Goal: Information Seeking & Learning: Learn about a topic

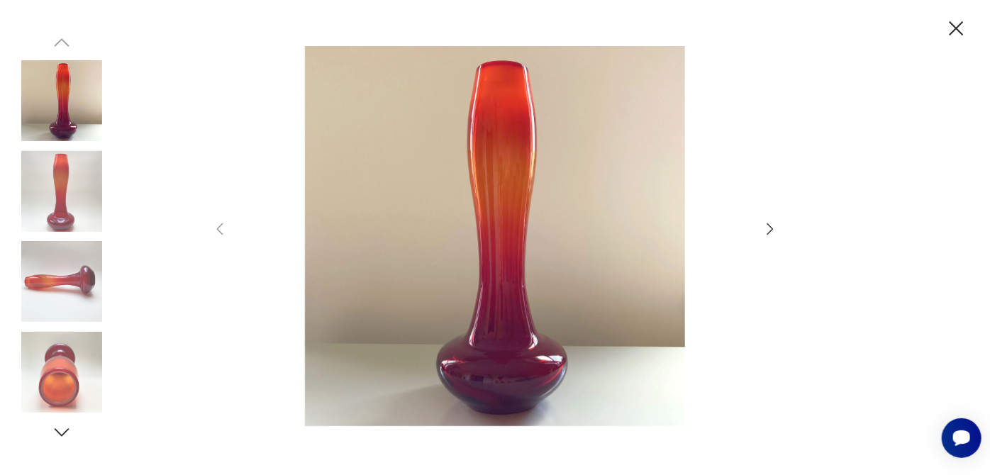
click at [769, 229] on icon "button" at bounding box center [770, 229] width 17 height 17
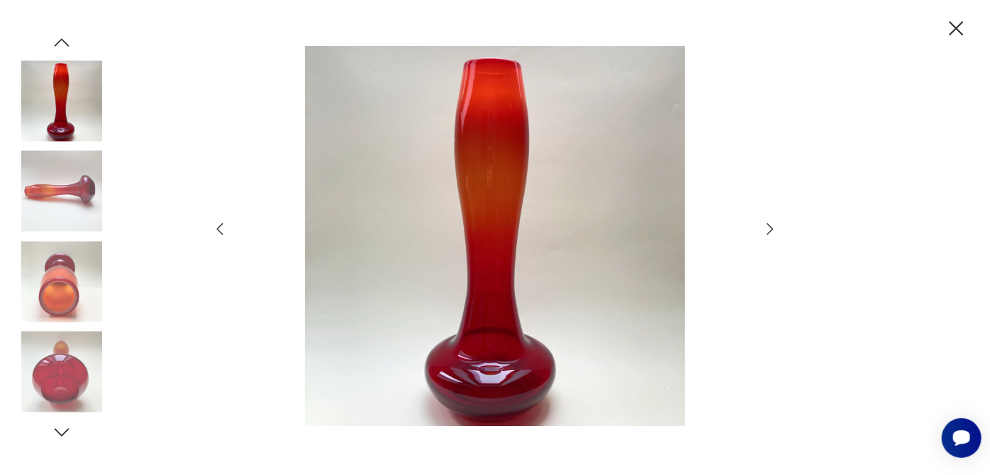
click at [769, 232] on icon "button" at bounding box center [770, 228] width 6 height 11
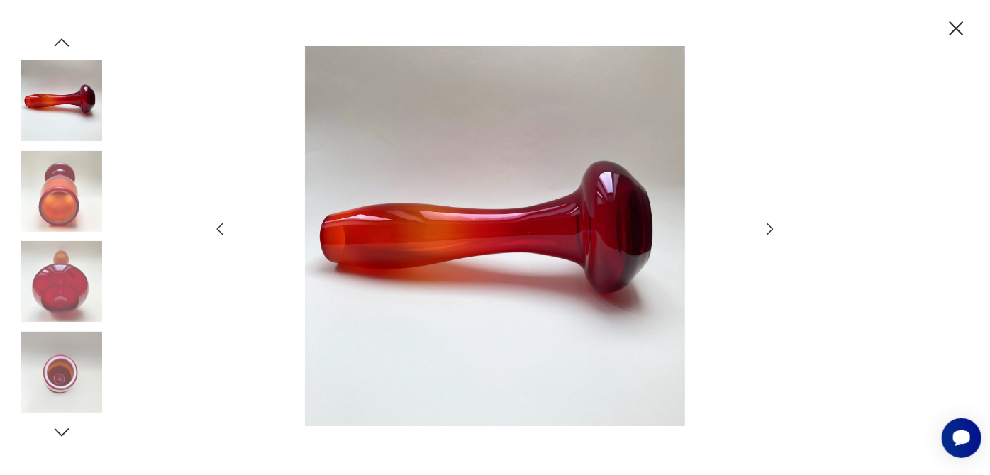
click at [769, 232] on icon "button" at bounding box center [770, 228] width 6 height 11
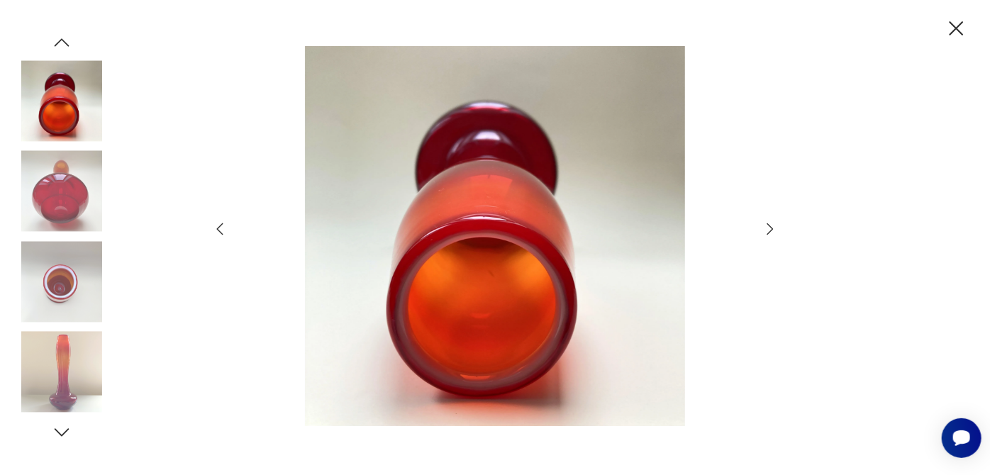
click at [769, 232] on icon "button" at bounding box center [770, 228] width 6 height 11
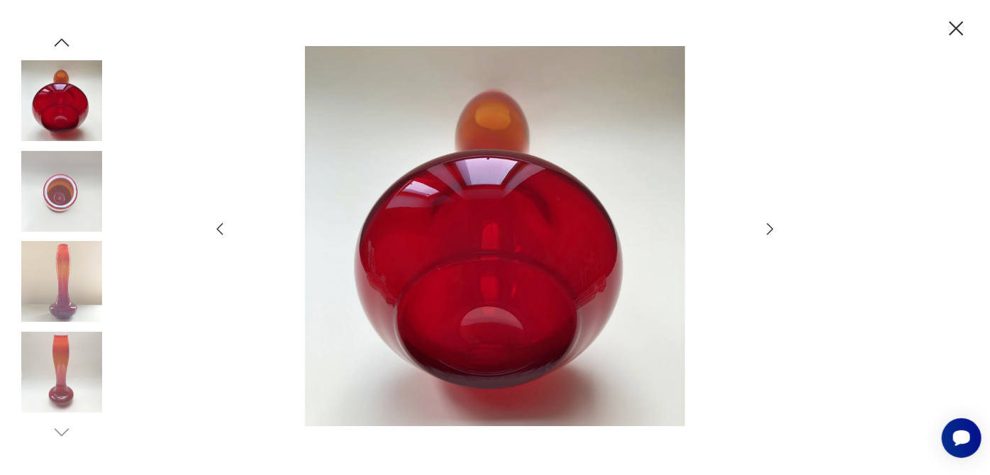
click at [769, 232] on icon "button" at bounding box center [770, 228] width 6 height 11
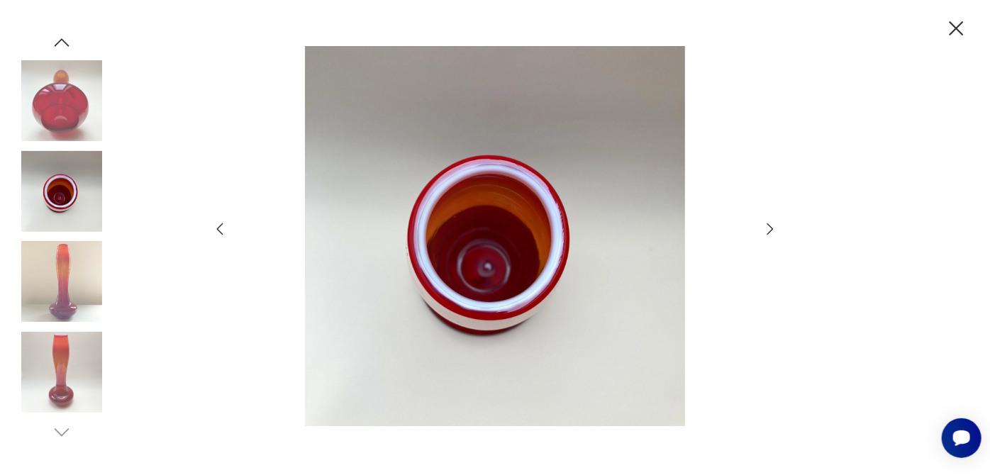
click at [769, 232] on icon "button" at bounding box center [770, 228] width 6 height 11
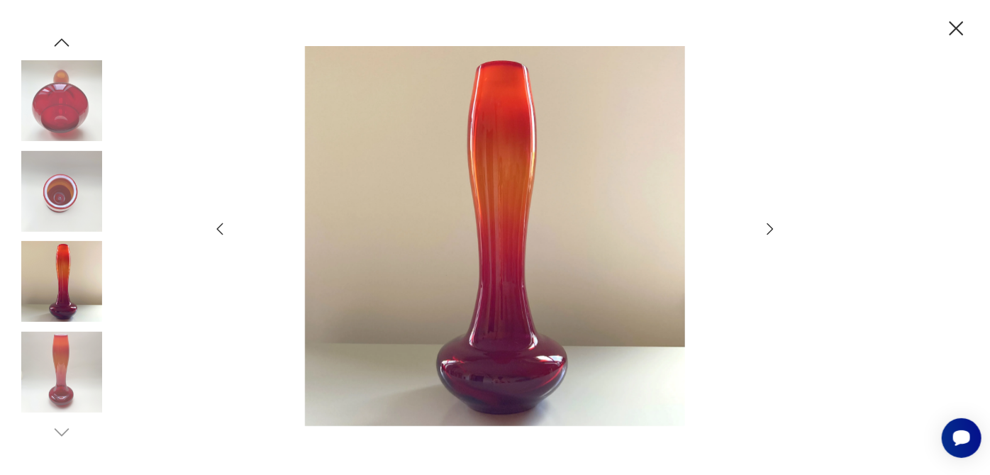
click at [769, 232] on icon "button" at bounding box center [770, 228] width 6 height 11
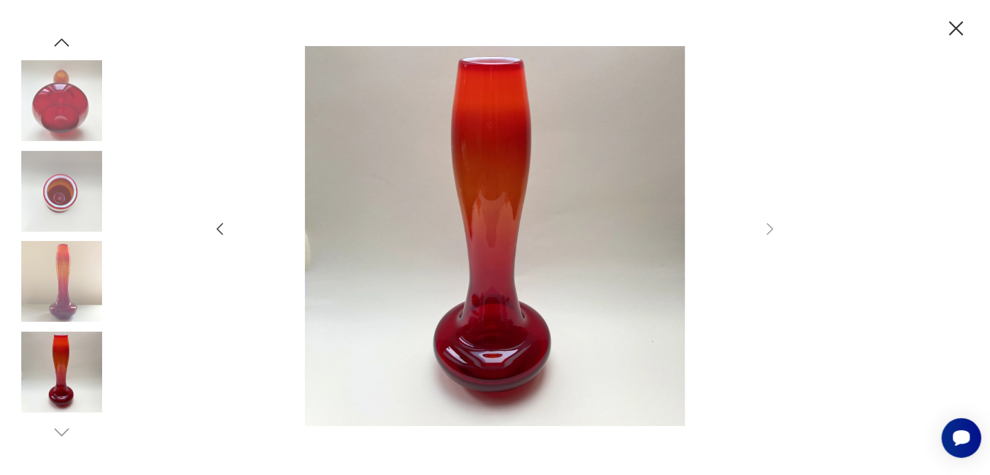
drag, startPoint x: 960, startPoint y: 25, endPoint x: 357, endPoint y: 130, distance: 611.9
click at [960, 26] on icon "button" at bounding box center [956, 28] width 25 height 25
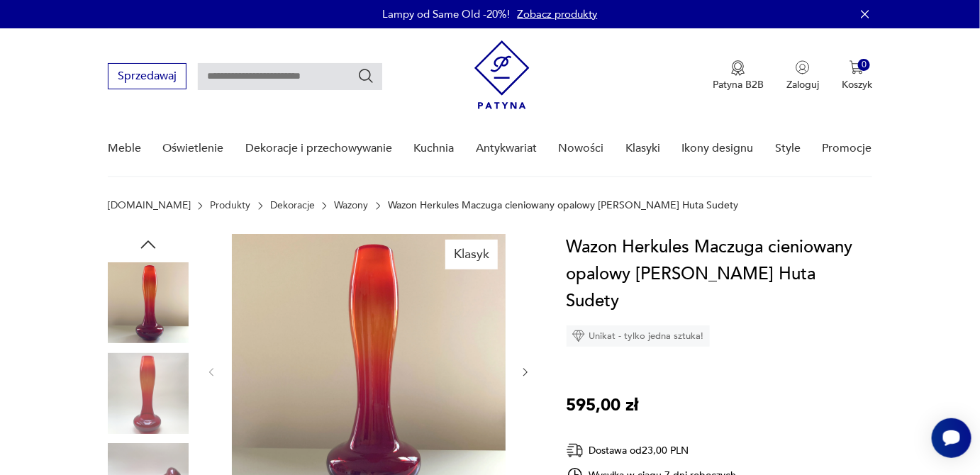
click at [335, 204] on link "Wazony" at bounding box center [352, 205] width 34 height 11
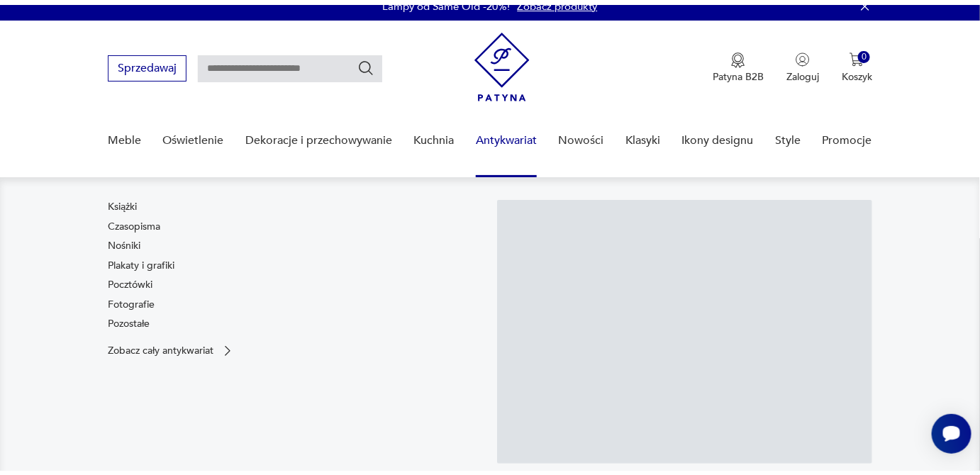
scroll to position [21, 0]
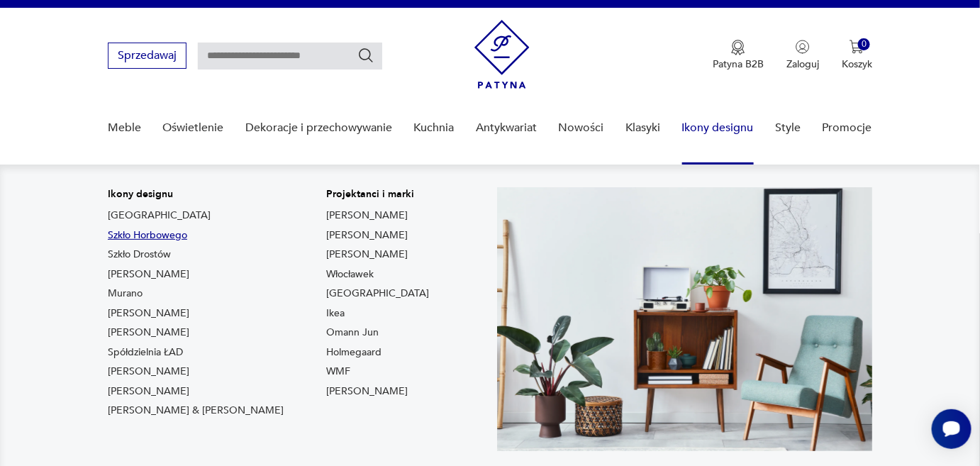
click at [166, 232] on link "Szkło Horbowego" at bounding box center [147, 235] width 79 height 14
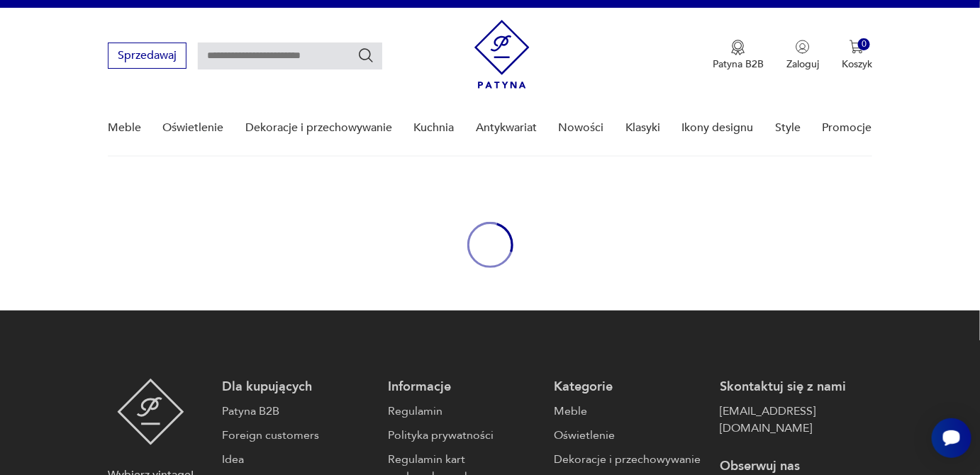
type input "*******"
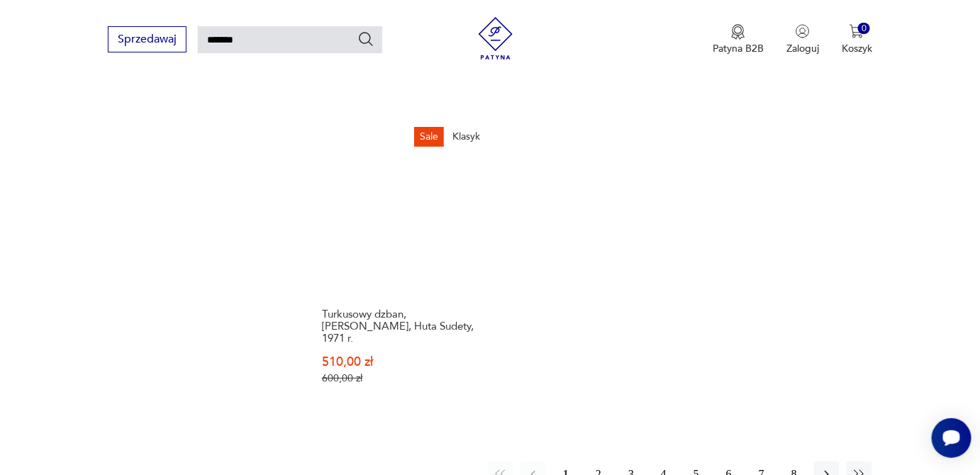
scroll to position [1858, 0]
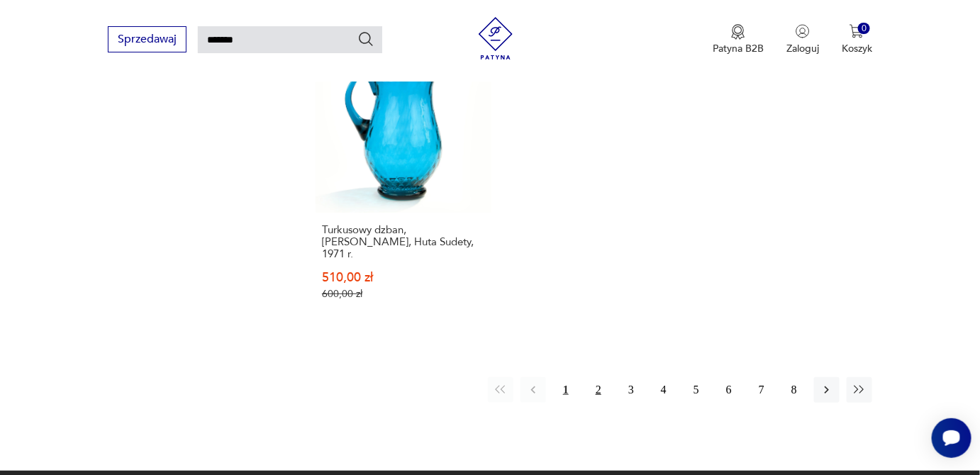
click at [604, 377] on button "2" at bounding box center [599, 390] width 26 height 26
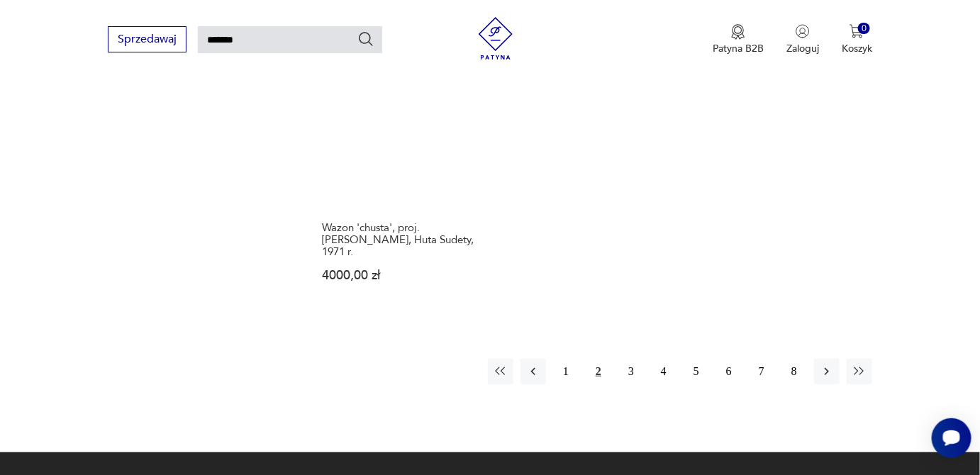
scroll to position [1868, 0]
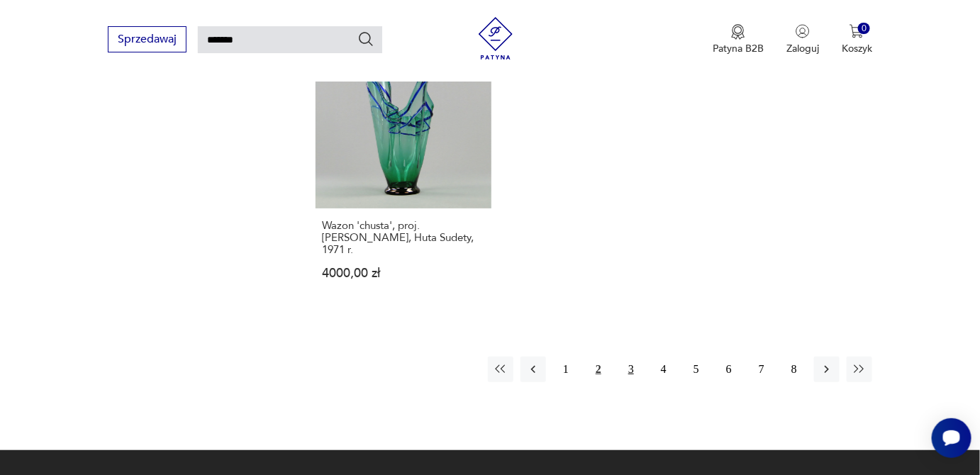
click at [628, 357] on button "3" at bounding box center [631, 370] width 26 height 26
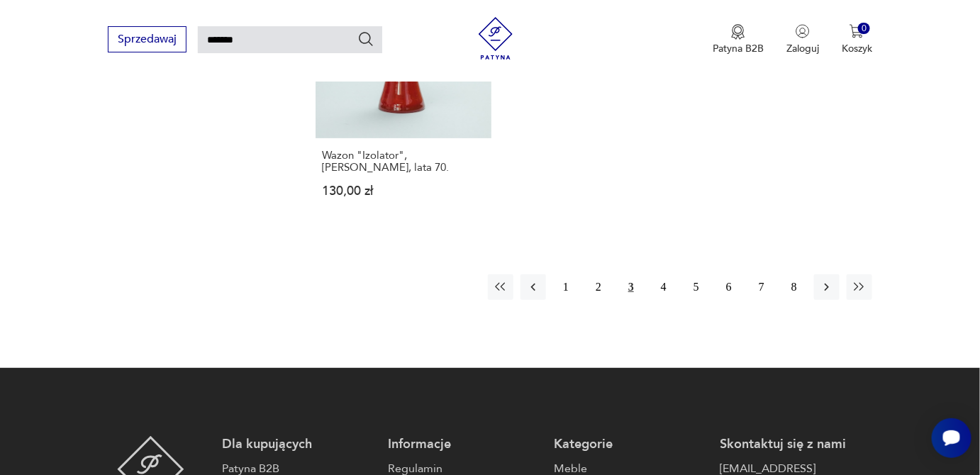
scroll to position [1855, 0]
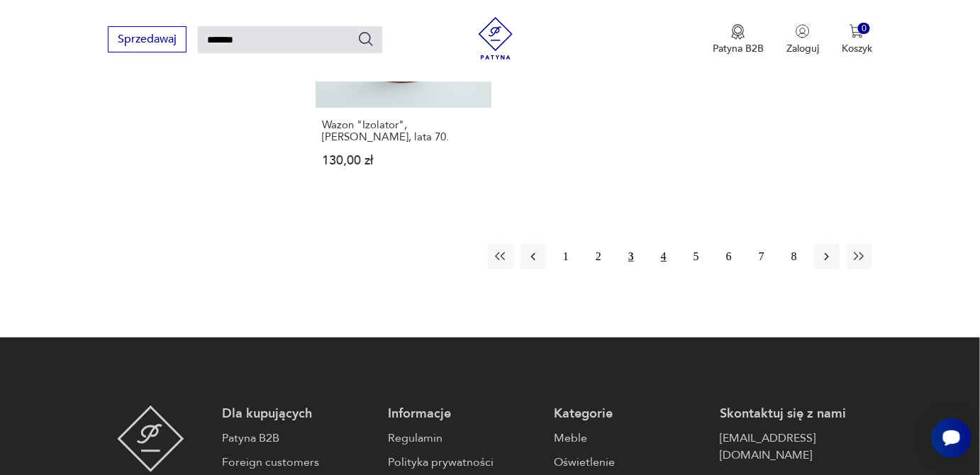
click at [669, 244] on button "4" at bounding box center [664, 257] width 26 height 26
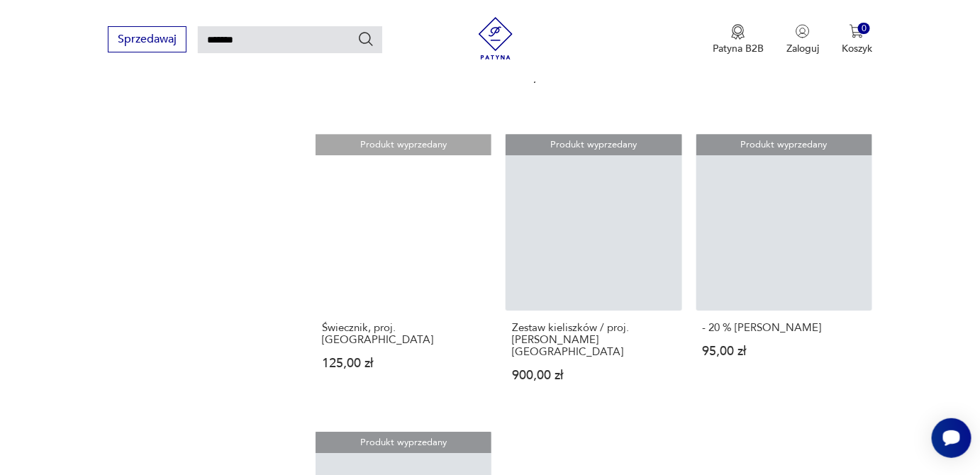
scroll to position [1274, 0]
